Goal: Task Accomplishment & Management: Complete application form

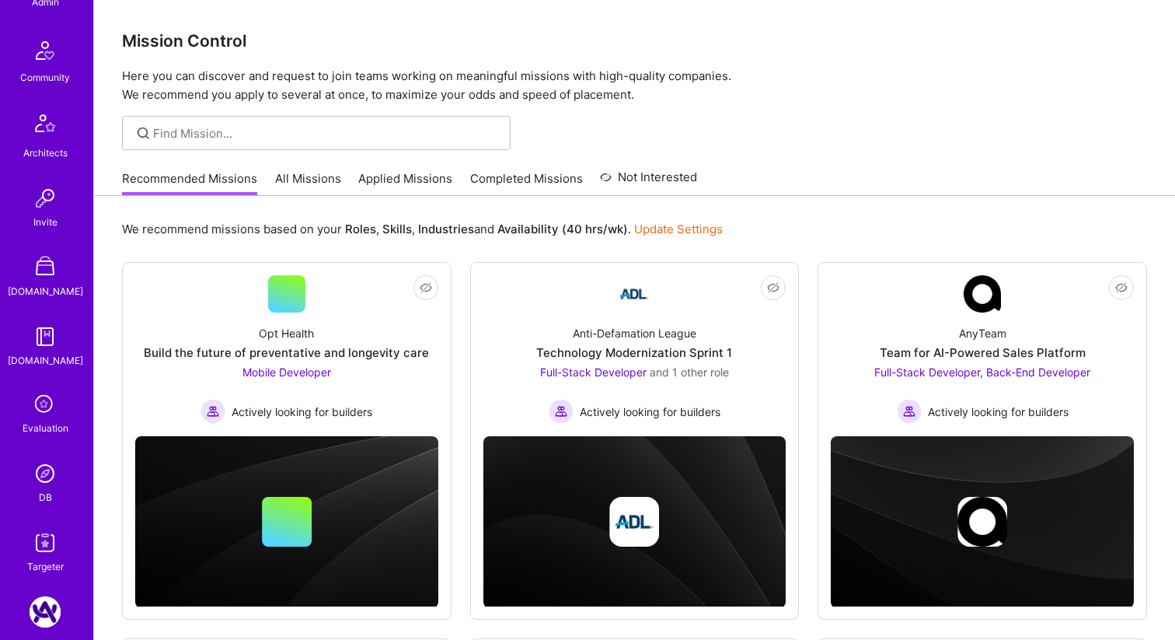
scroll to position [408, 0]
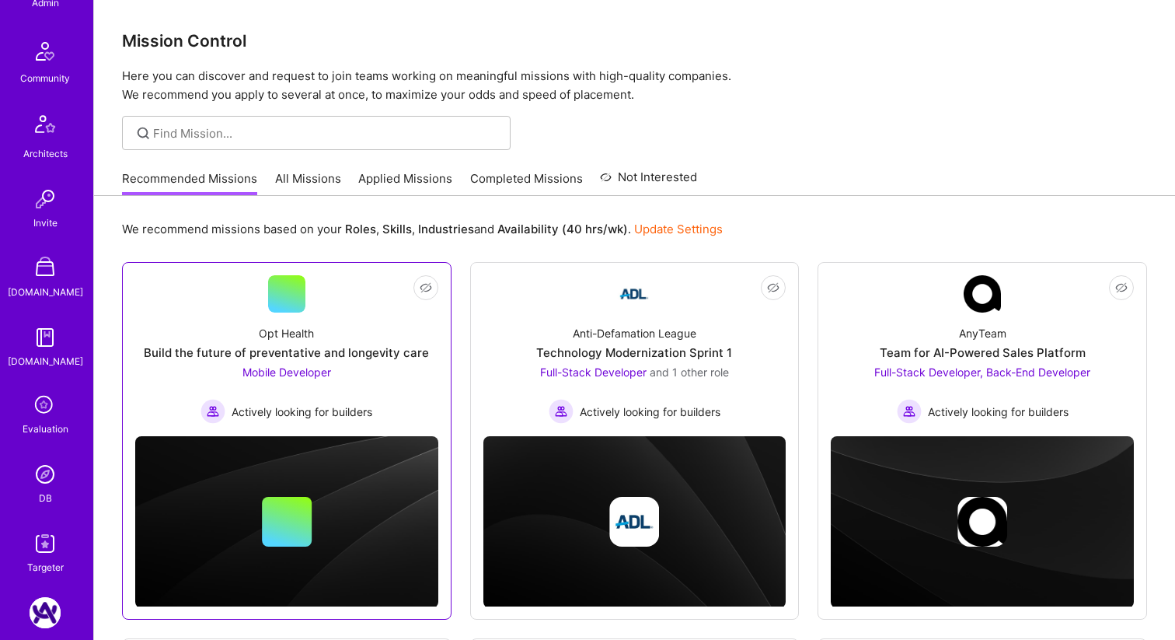
click at [399, 338] on div "Opt Health Build the future of preventative and longevity care Mobile Developer…" at bounding box center [286, 367] width 303 height 111
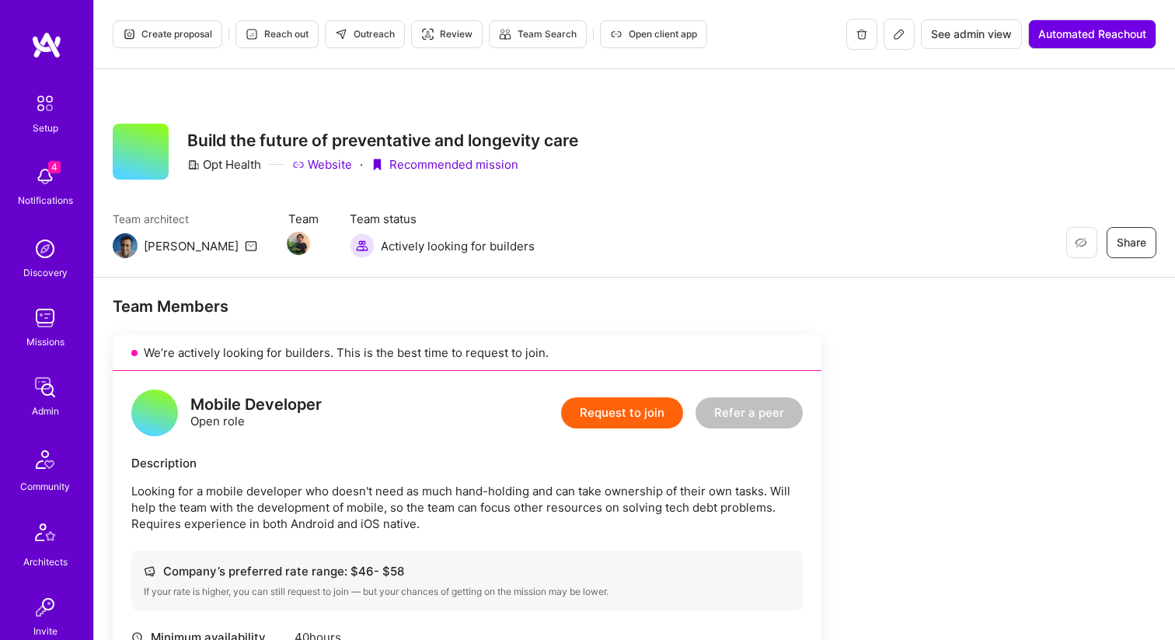
click at [592, 416] on button "Request to join" at bounding box center [622, 412] width 122 height 31
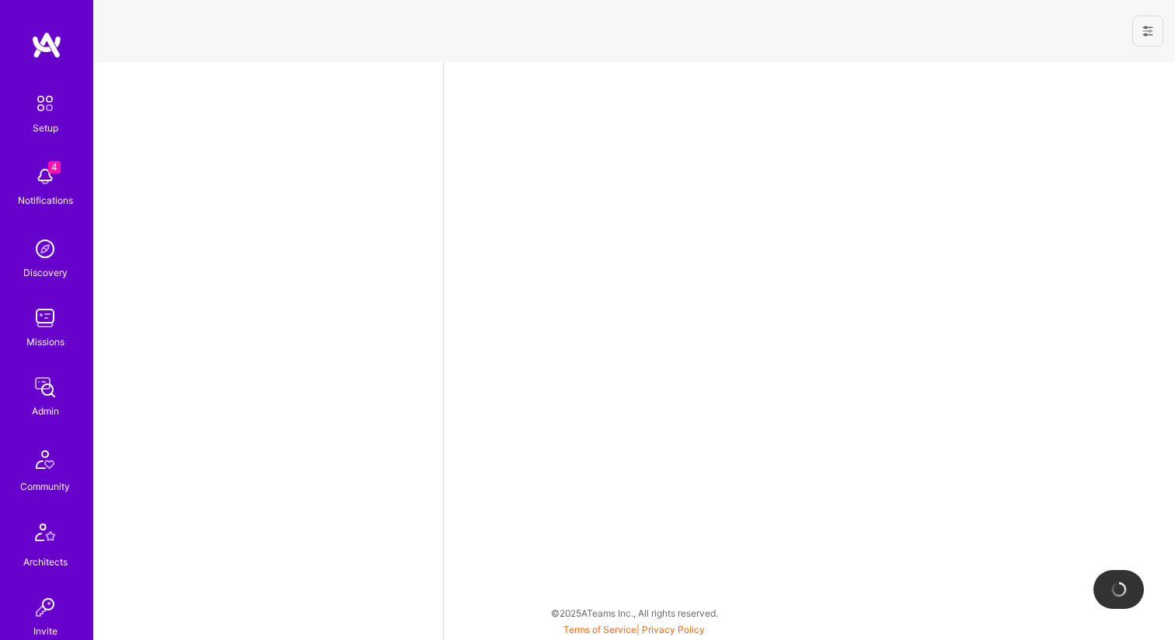
select select "US"
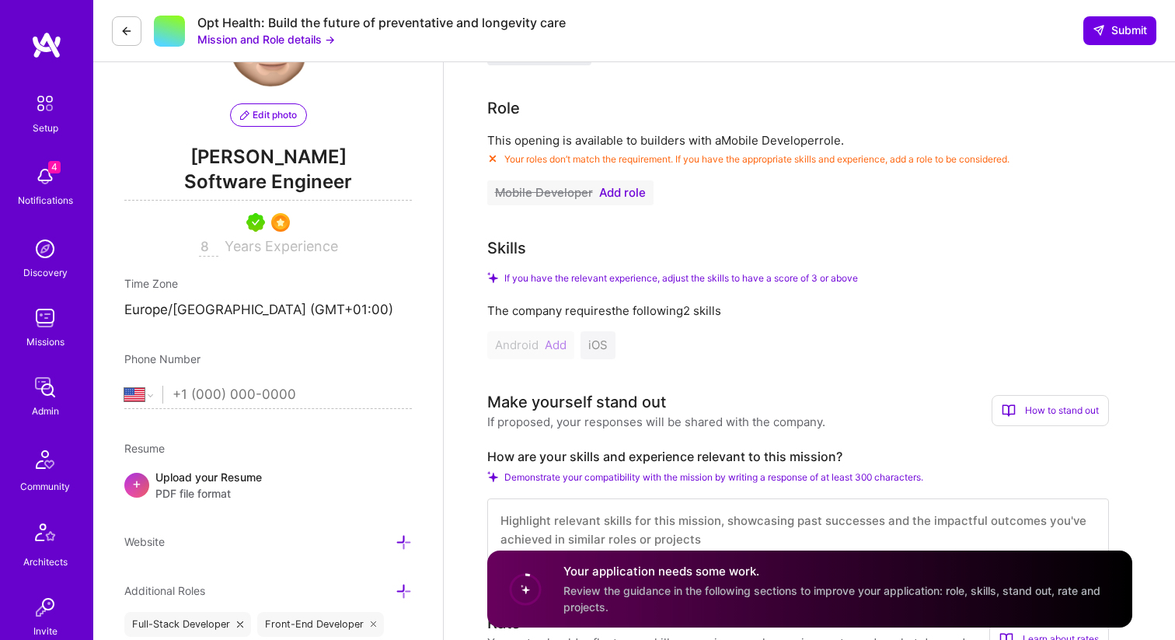
scroll to position [499, 0]
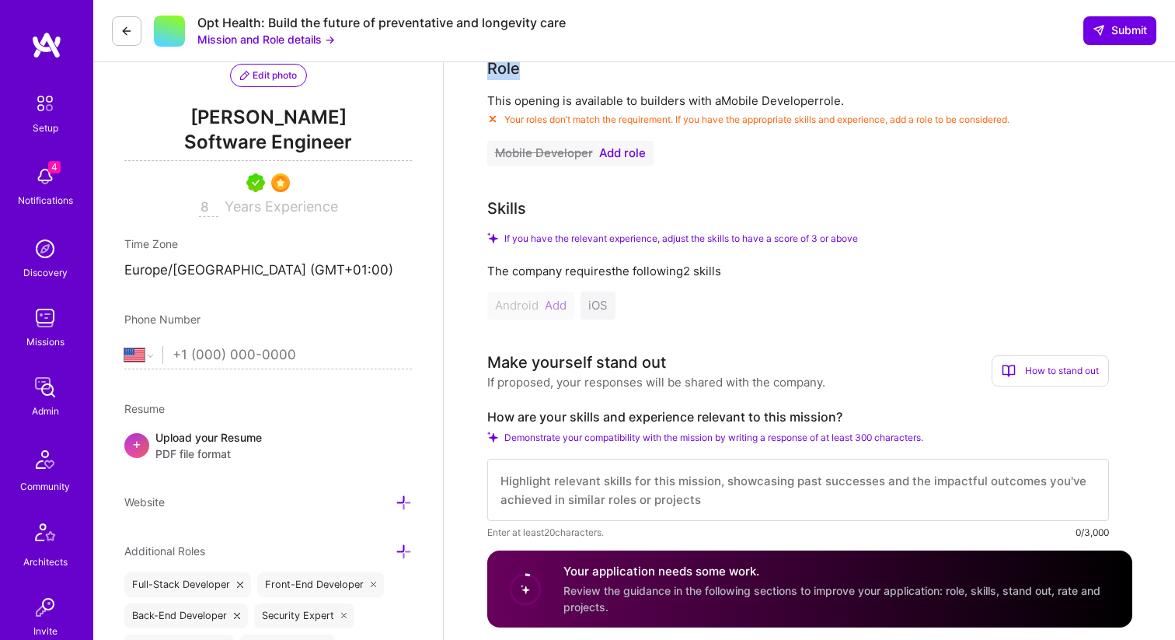
drag, startPoint x: 488, startPoint y: 72, endPoint x: 523, endPoint y: 69, distance: 35.1
click at [523, 69] on div "Role" at bounding box center [798, 68] width 622 height 23
drag, startPoint x: 497, startPoint y: 214, endPoint x: 529, endPoint y: 212, distance: 31.9
click at [528, 211] on div "Skills" at bounding box center [798, 208] width 622 height 23
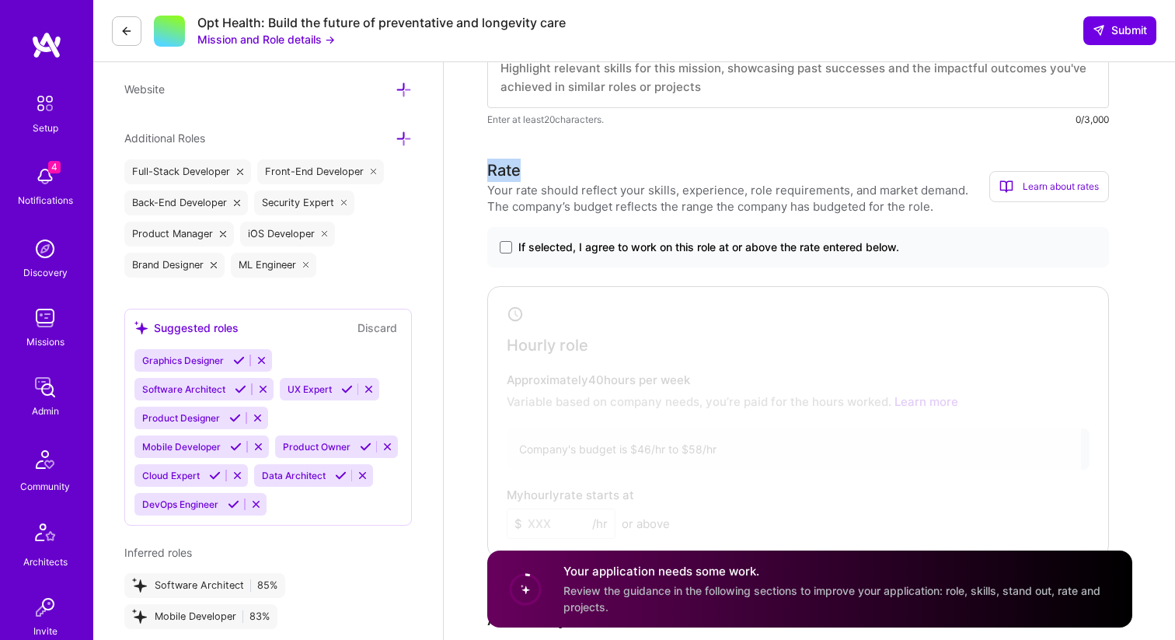
drag, startPoint x: 521, startPoint y: 176, endPoint x: 535, endPoint y: 176, distance: 13.2
click at [535, 176] on h3 "Rate" at bounding box center [738, 170] width 502 height 23
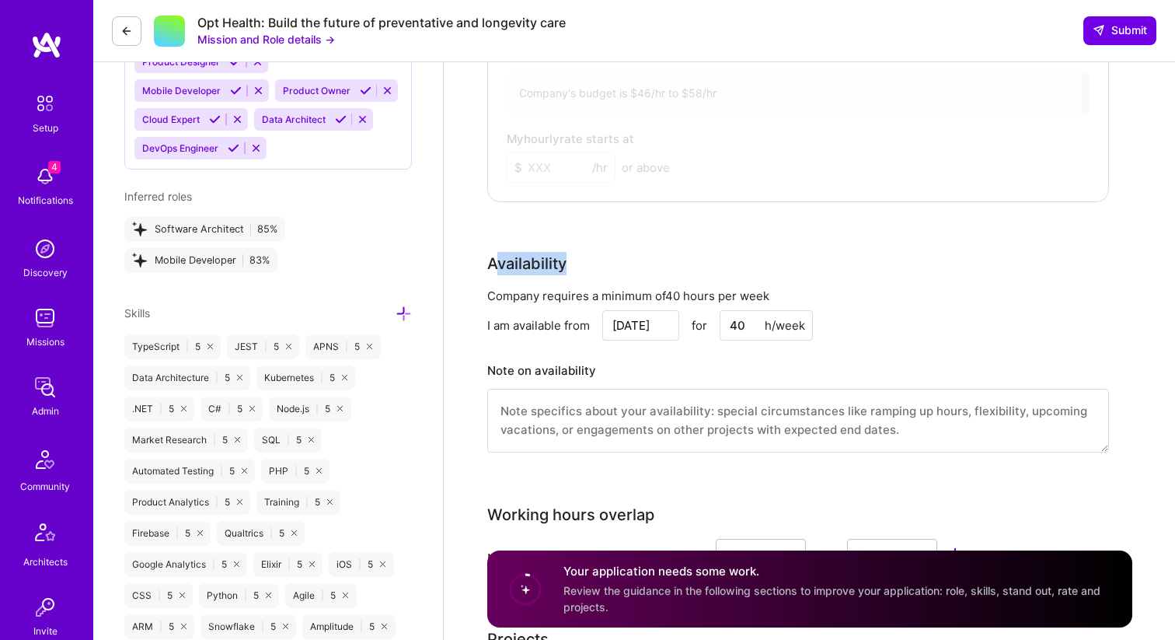
drag, startPoint x: 568, startPoint y: 263, endPoint x: 582, endPoint y: 263, distance: 14.0
click at [582, 264] on div "Availability" at bounding box center [798, 263] width 622 height 23
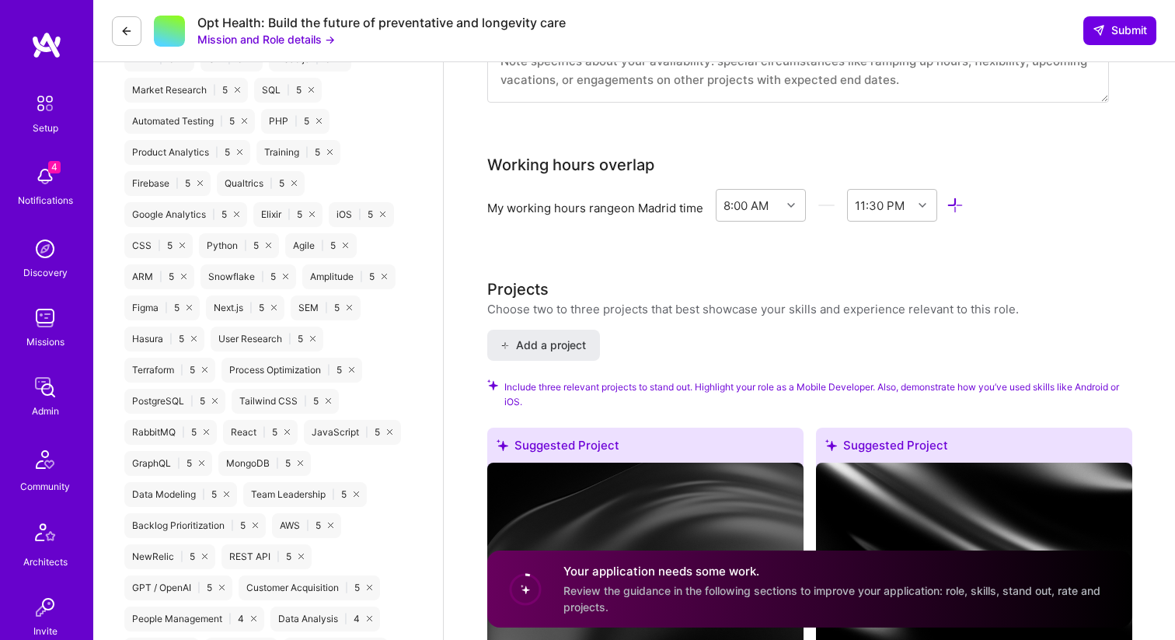
scroll to position [1631, 0]
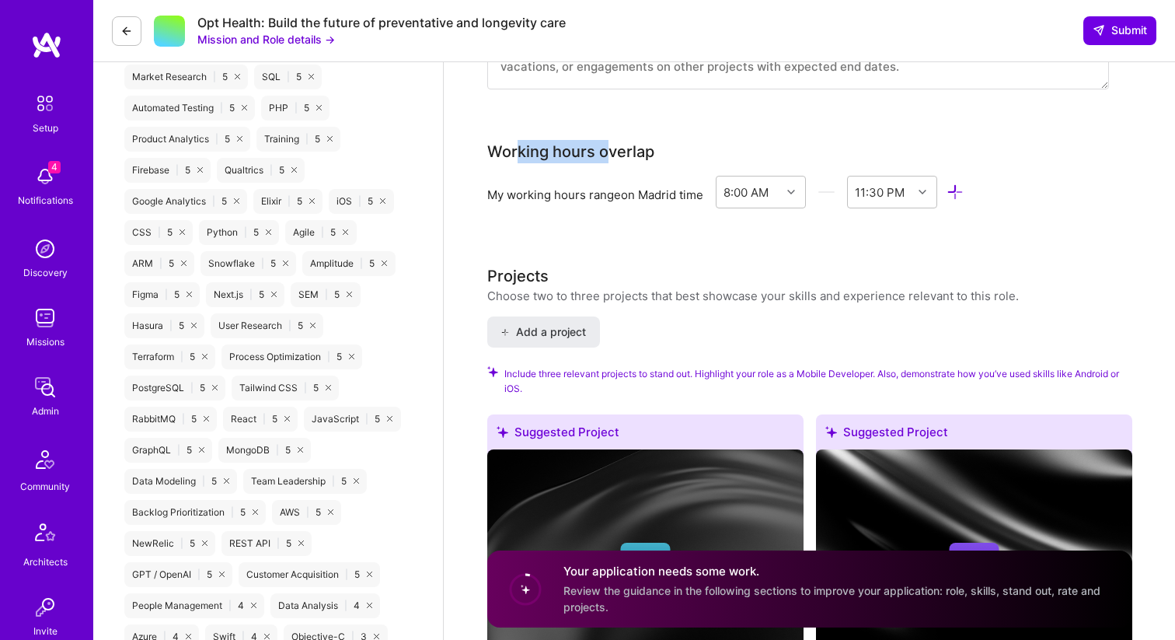
drag, startPoint x: 516, startPoint y: 152, endPoint x: 608, endPoint y: 152, distance: 91.7
click at [608, 152] on div "Working hours overlap" at bounding box center [570, 151] width 167 height 23
